Goal: Task Accomplishment & Management: Complete application form

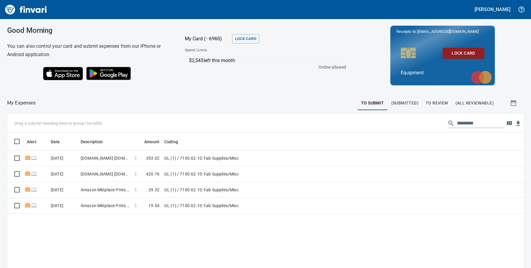
scroll to position [198, 508]
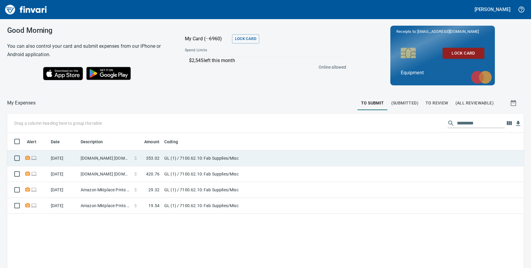
click at [99, 160] on td "[DOMAIN_NAME] [DOMAIN_NAME][URL] WA" at bounding box center [105, 158] width 54 height 16
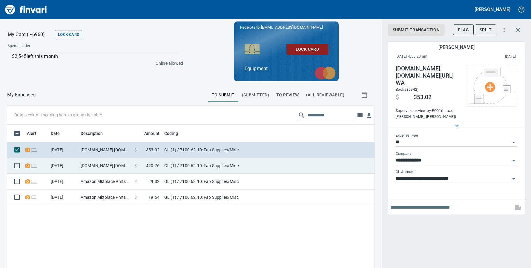
scroll to position [198, 358]
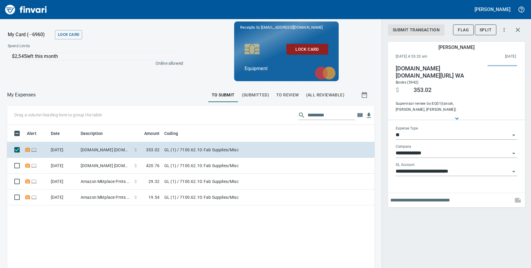
click at [435, 196] on input "text" at bounding box center [450, 201] width 120 height 10
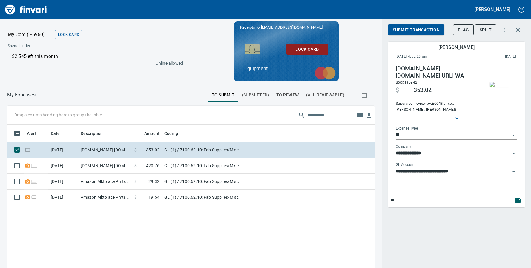
type input "*"
type input "**********"
click at [518, 202] on icon "button" at bounding box center [518, 200] width 6 height 5
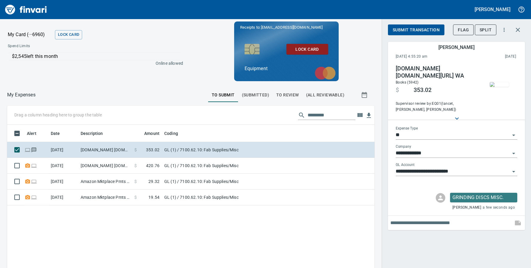
click at [405, 30] on span "Submit Transaction" at bounding box center [416, 29] width 47 height 7
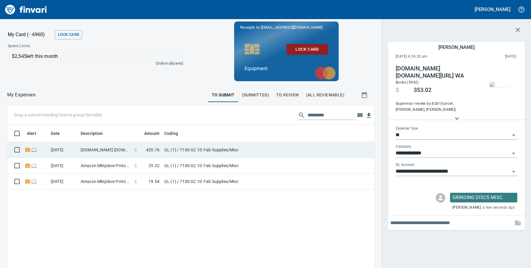
click at [93, 153] on td "[DOMAIN_NAME] [DOMAIN_NAME][URL] WA" at bounding box center [105, 150] width 54 height 16
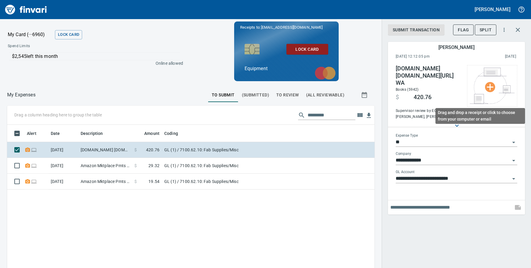
scroll to position [198, 358]
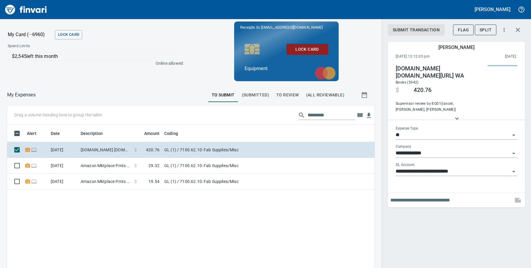
click at [429, 196] on input "text" at bounding box center [450, 201] width 120 height 10
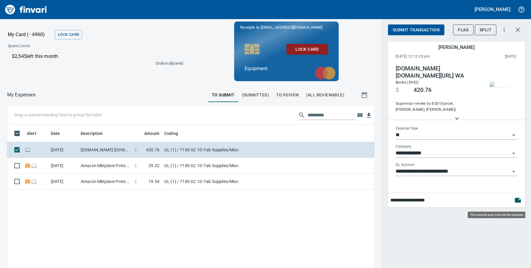
type input "**********"
click at [516, 200] on icon "button" at bounding box center [518, 200] width 6 height 5
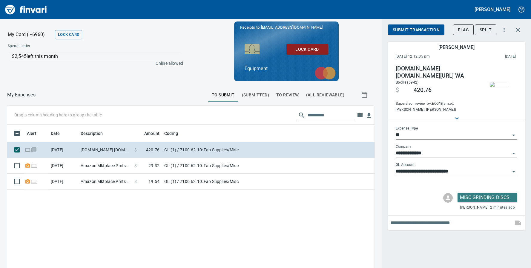
click at [421, 27] on span "Submit Transaction" at bounding box center [416, 29] width 47 height 7
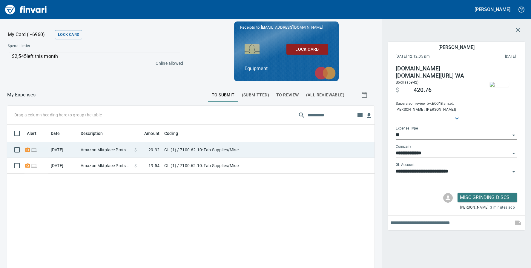
click at [105, 149] on td "Amazon Mktplace Pmts [DOMAIN_NAME][URL] WA" at bounding box center [105, 150] width 54 height 16
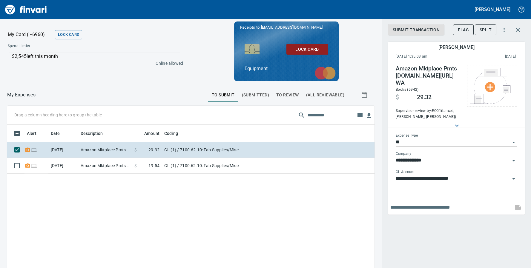
scroll to position [198, 358]
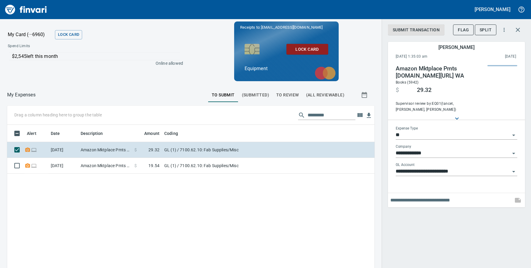
click at [405, 200] on input "text" at bounding box center [450, 201] width 120 height 10
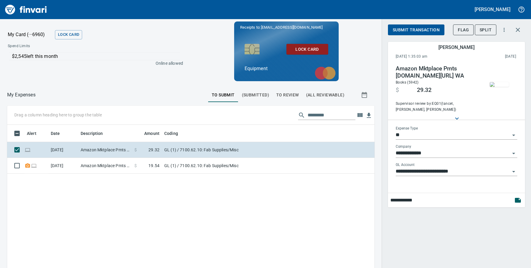
type input "**********"
click at [518, 202] on icon "button" at bounding box center [518, 200] width 6 height 5
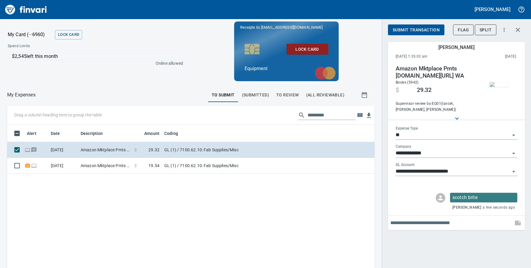
click at [420, 28] on span "Submit Transaction" at bounding box center [416, 29] width 47 height 7
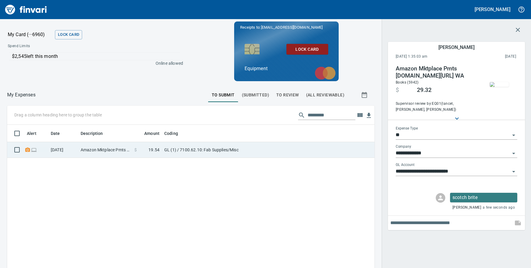
click at [91, 148] on td "Amazon Mktplace Pmts [DOMAIN_NAME][URL] WA" at bounding box center [105, 150] width 54 height 16
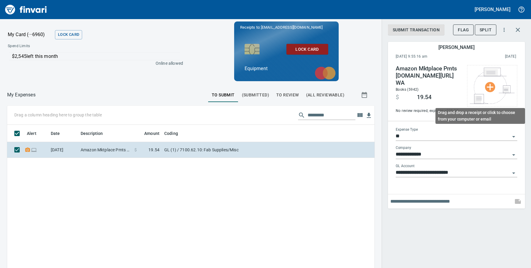
scroll to position [198, 358]
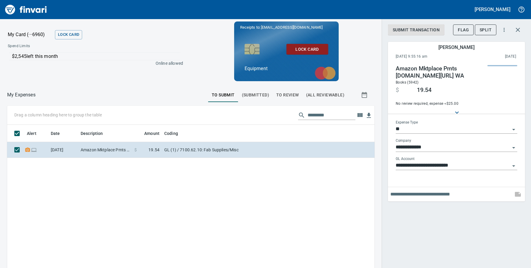
click at [429, 197] on input "text" at bounding box center [450, 195] width 120 height 10
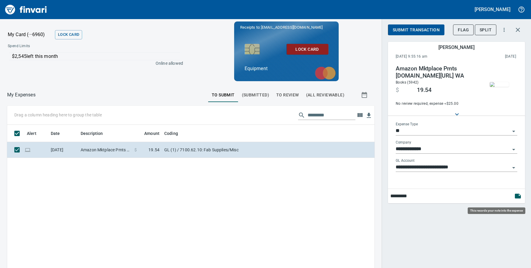
type input "*********"
click at [519, 196] on icon "button" at bounding box center [518, 196] width 6 height 5
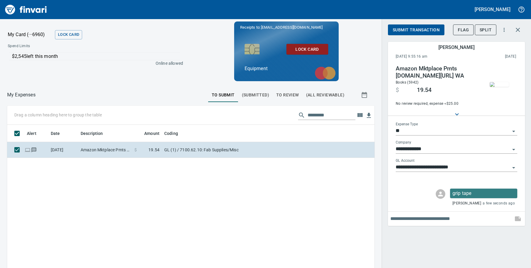
click at [421, 31] on span "Submit Transaction" at bounding box center [416, 29] width 47 height 7
